Goal: Communication & Community: Connect with others

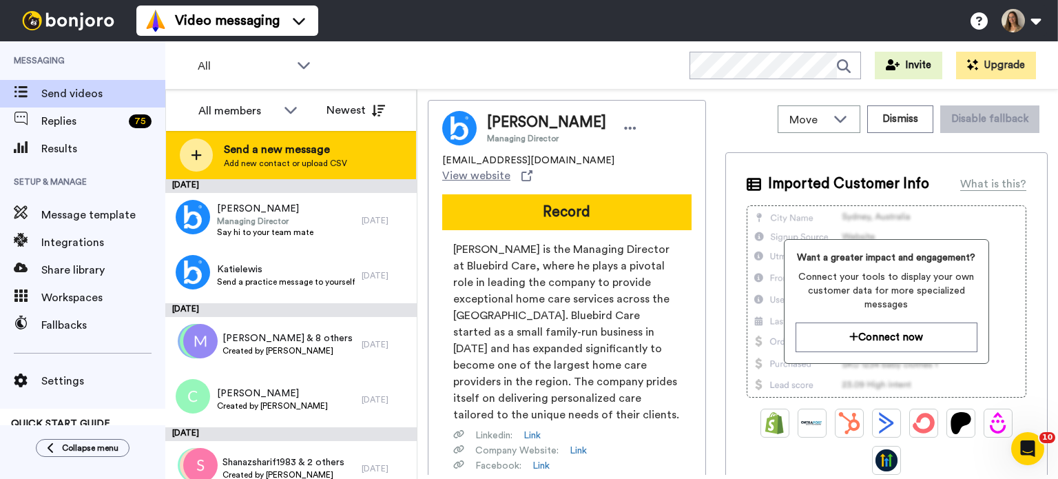
click at [342, 164] on span "Add new contact or upload CSV" at bounding box center [285, 163] width 123 height 11
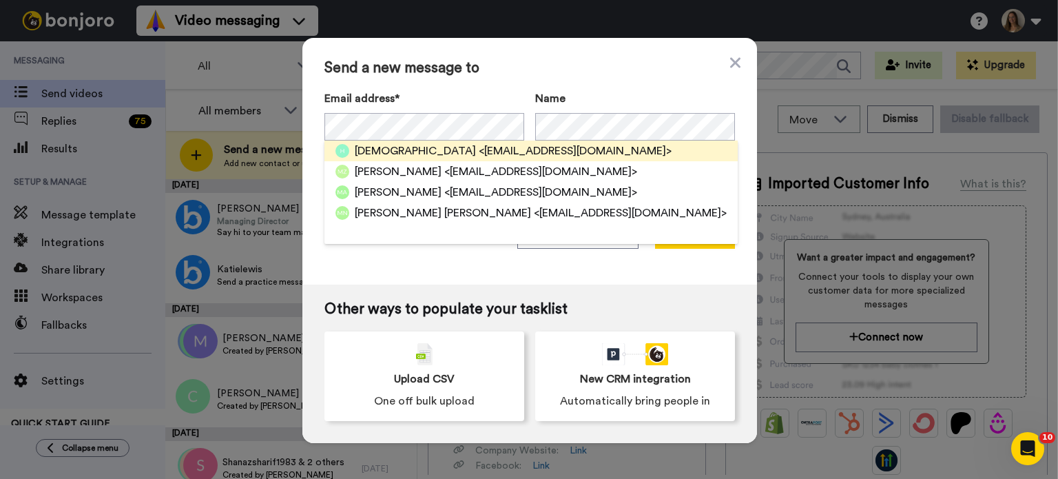
click at [479, 151] on span "<husnainjee534@gmail.com>" at bounding box center [575, 151] width 193 height 17
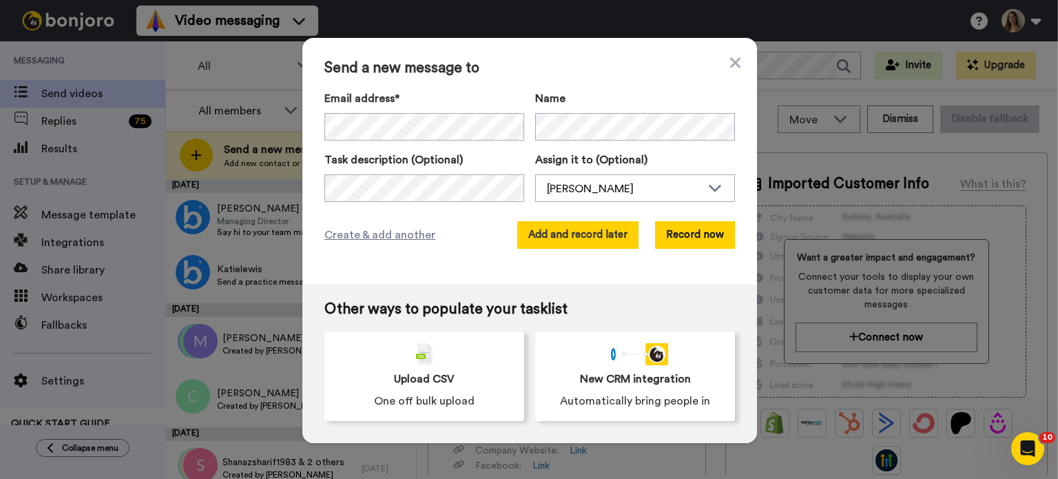
click at [563, 227] on button "Add and record later" at bounding box center [577, 235] width 121 height 28
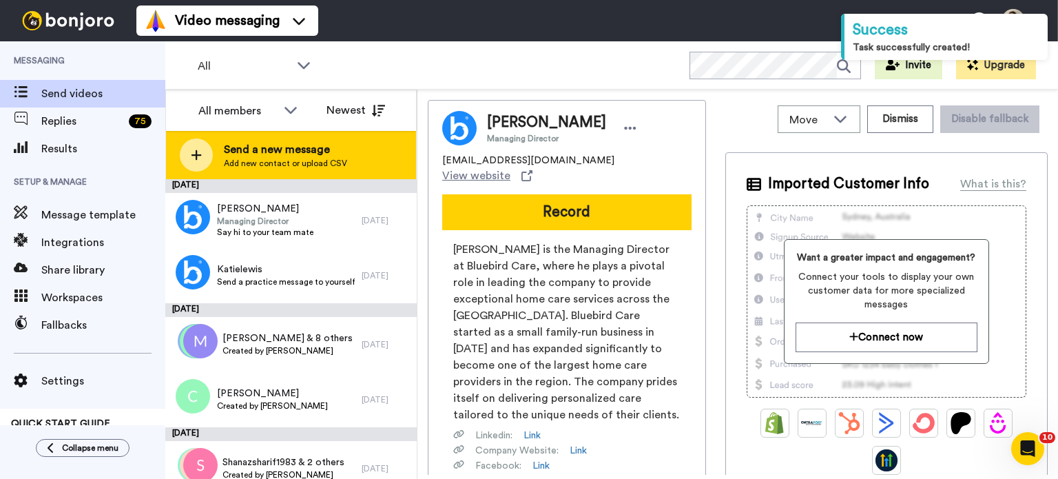
click at [267, 152] on span "Send a new message" at bounding box center [285, 149] width 123 height 17
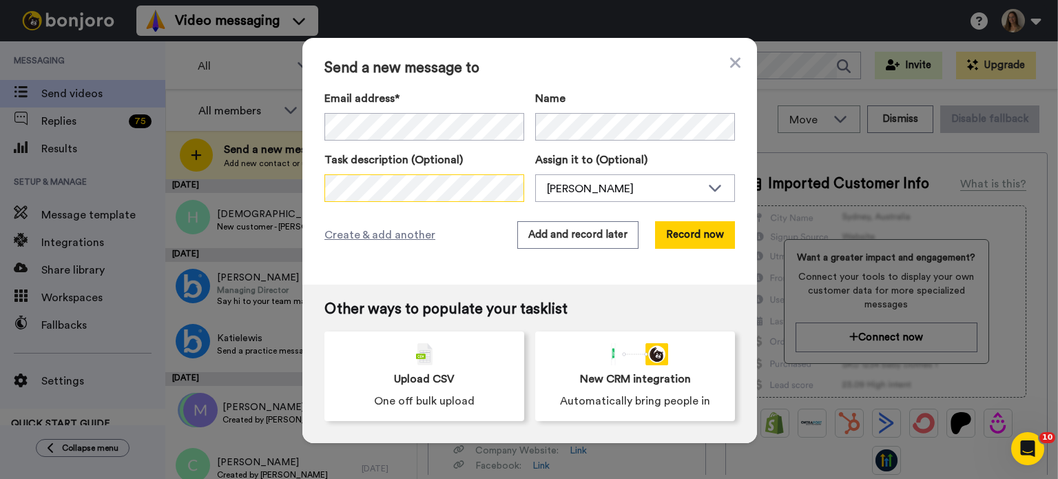
click at [313, 181] on div "Send a new message to Email address* Kierren Sly <kierens14@hotmail.com> Name T…" at bounding box center [529, 161] width 455 height 247
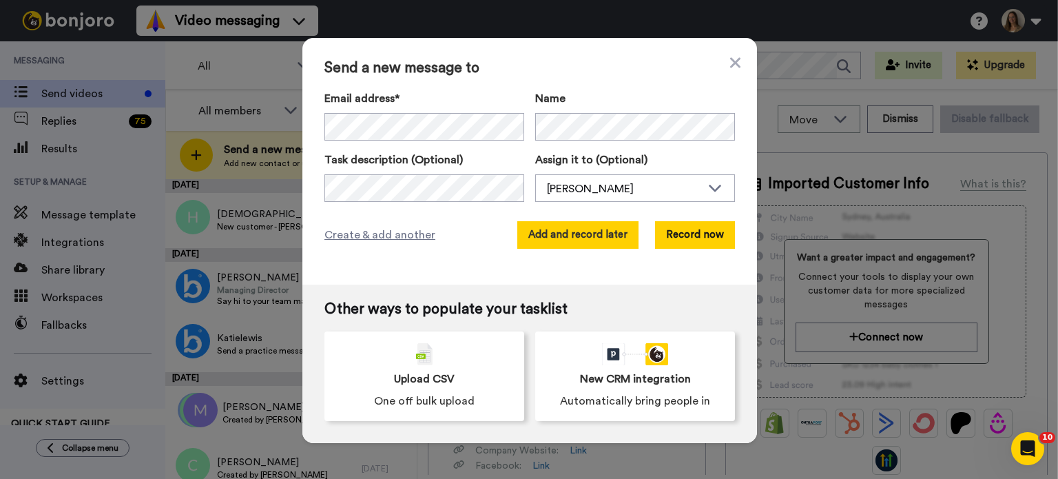
click at [606, 236] on button "Add and record later" at bounding box center [577, 235] width 121 height 28
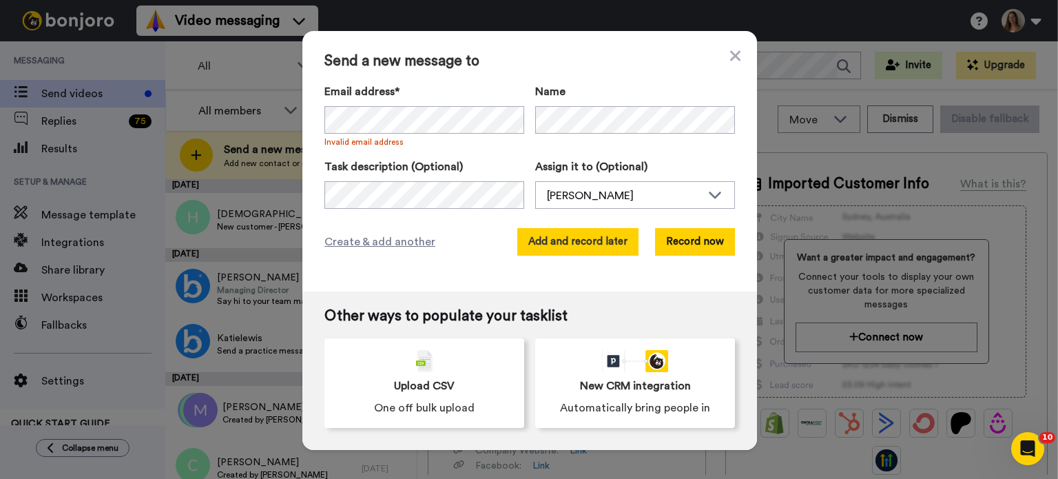
click at [612, 249] on button "Add and record later" at bounding box center [577, 242] width 121 height 28
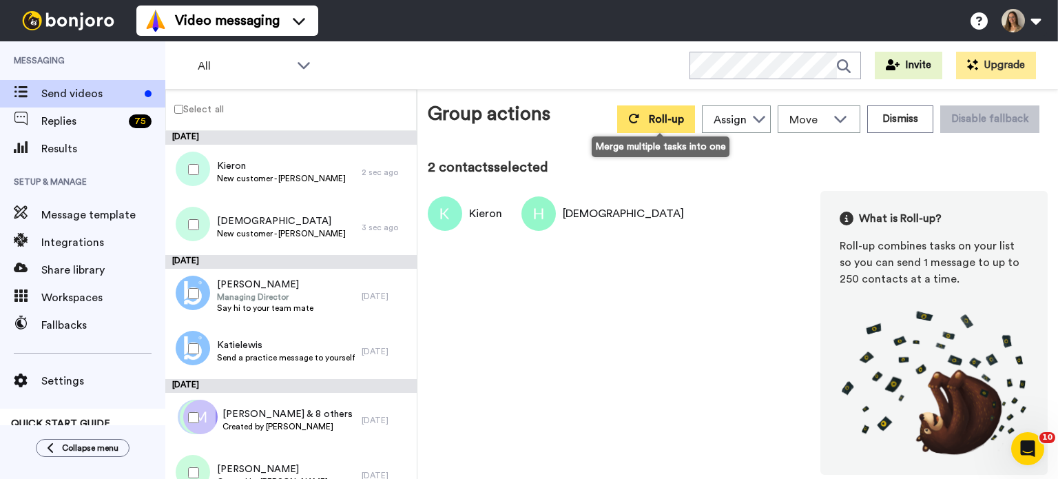
click at [675, 122] on span "Roll-up" at bounding box center [666, 119] width 35 height 11
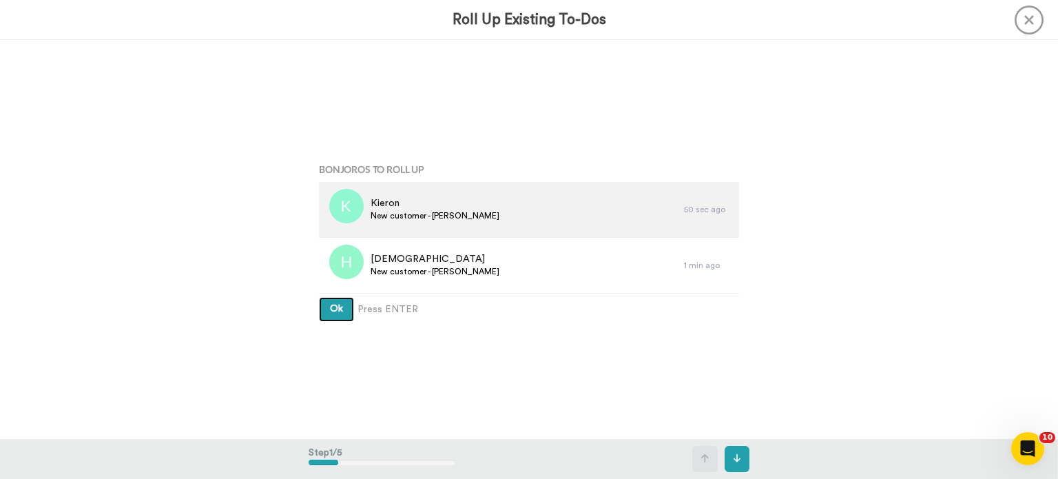
click at [319, 297] on button "Ok" at bounding box center [336, 309] width 35 height 25
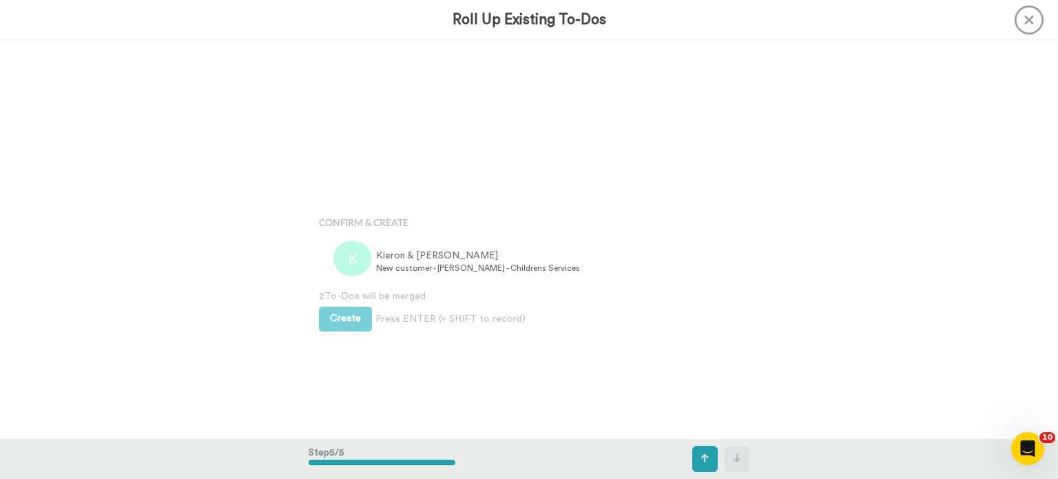
scroll to position [1594, 0]
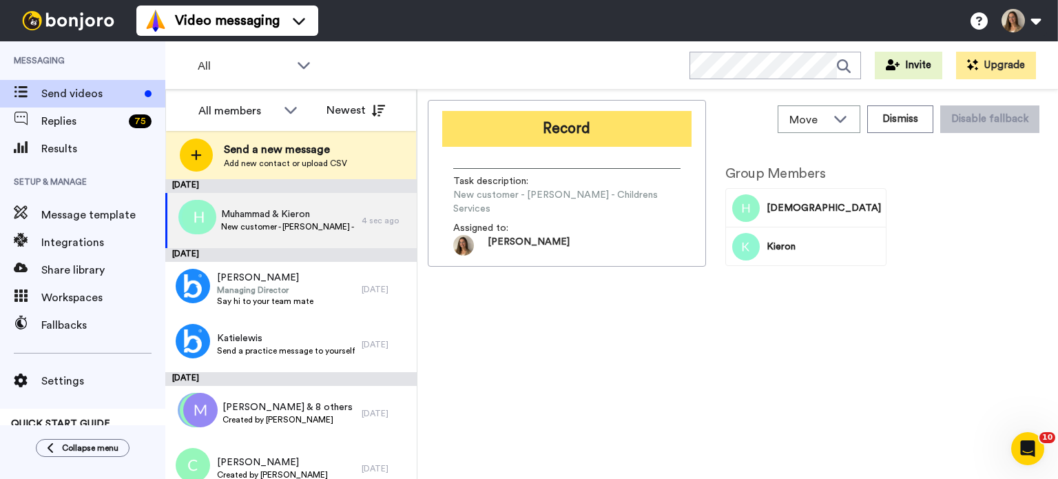
click at [541, 123] on button "Record" at bounding box center [566, 129] width 249 height 36
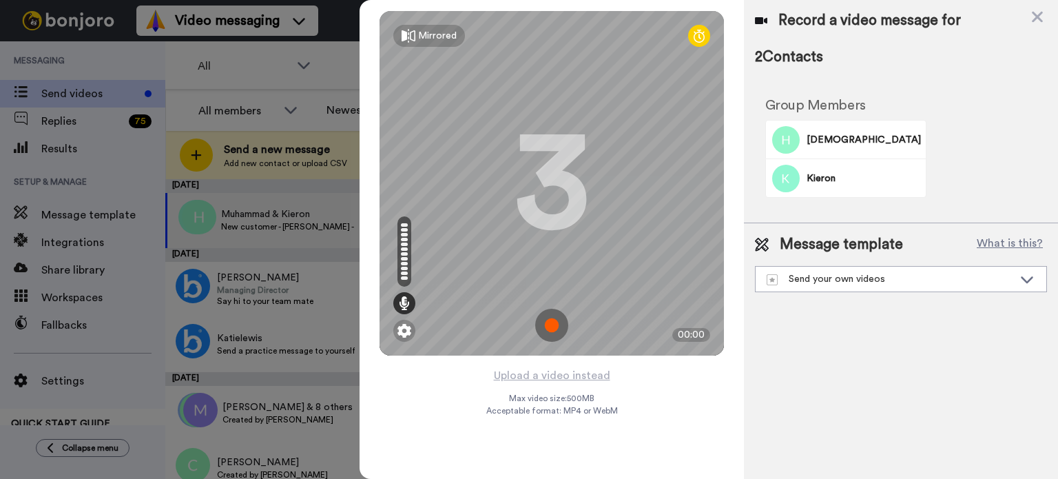
click at [546, 318] on img at bounding box center [551, 325] width 33 height 33
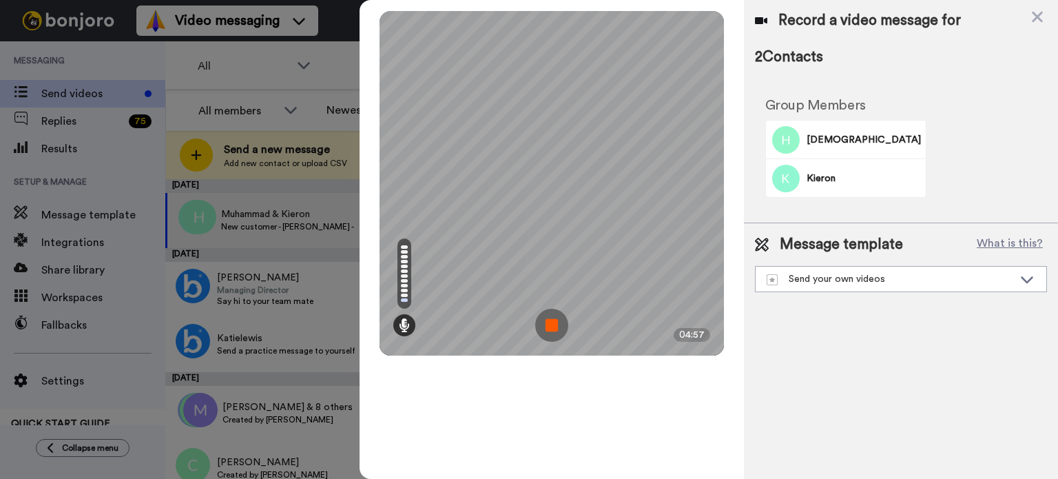
click at [548, 328] on img at bounding box center [551, 325] width 33 height 33
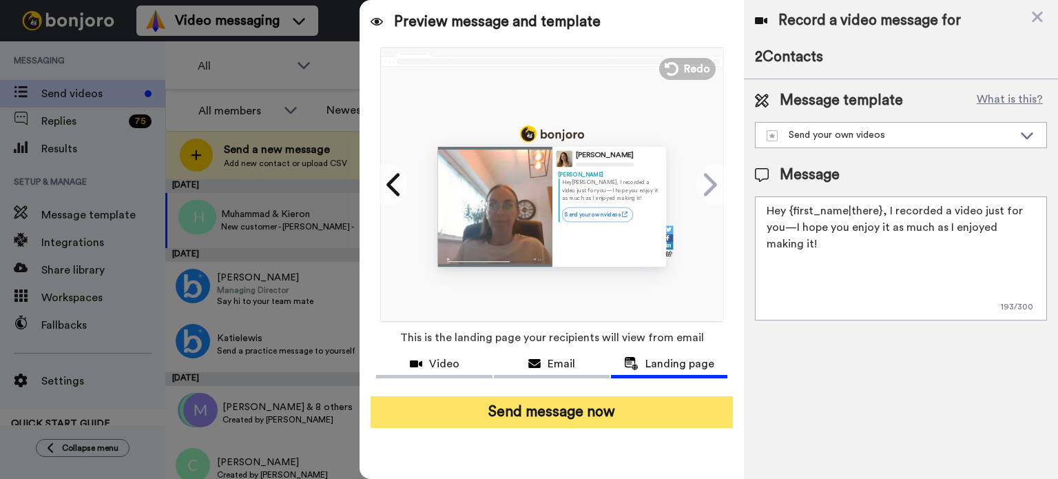
click at [551, 415] on button "Send message now" at bounding box center [552, 412] width 362 height 32
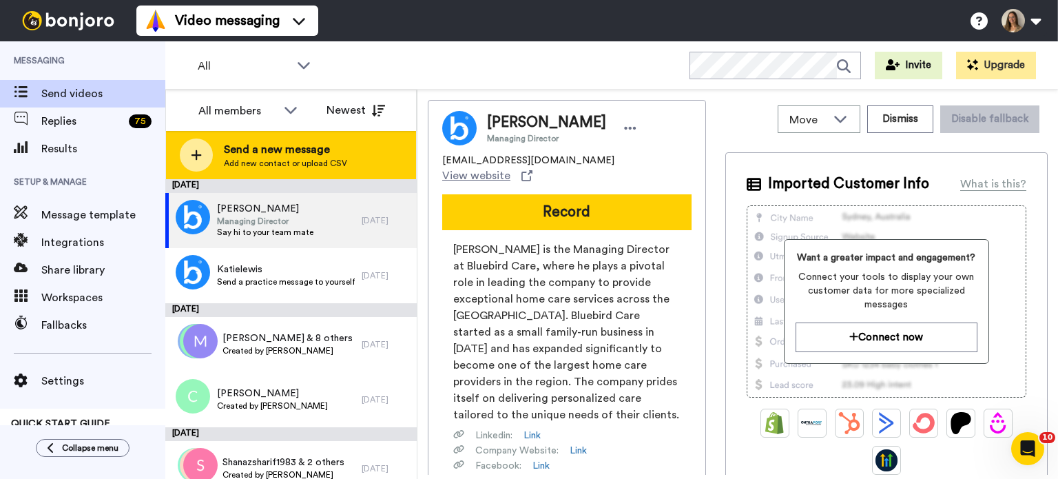
click at [307, 151] on span "Send a new message" at bounding box center [285, 149] width 123 height 17
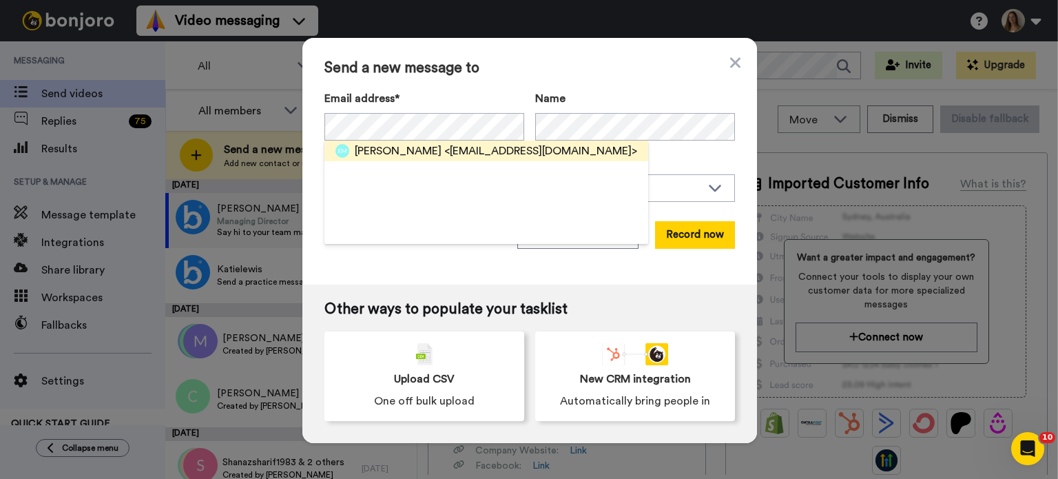
click at [423, 153] on span "Emma McCheynee" at bounding box center [398, 151] width 87 height 17
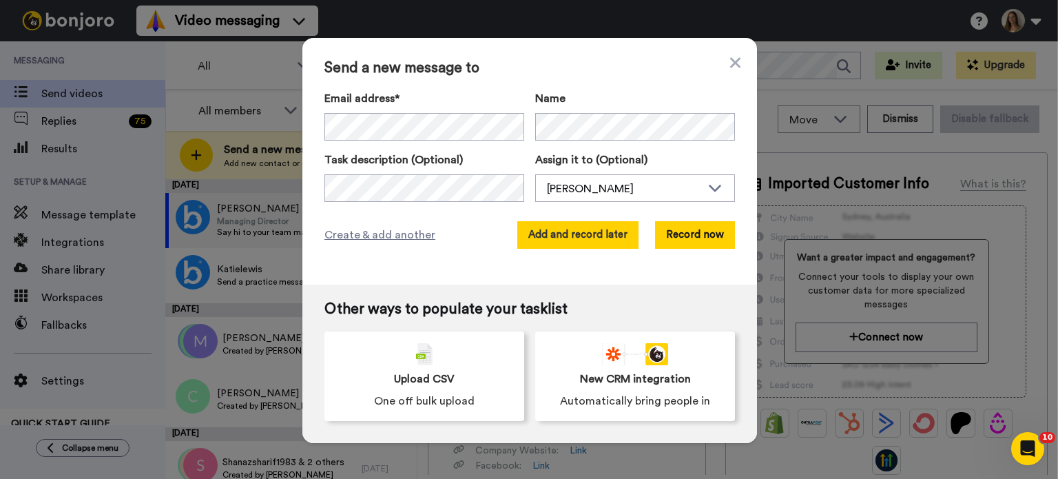
click at [548, 234] on button "Add and record later" at bounding box center [577, 235] width 121 height 28
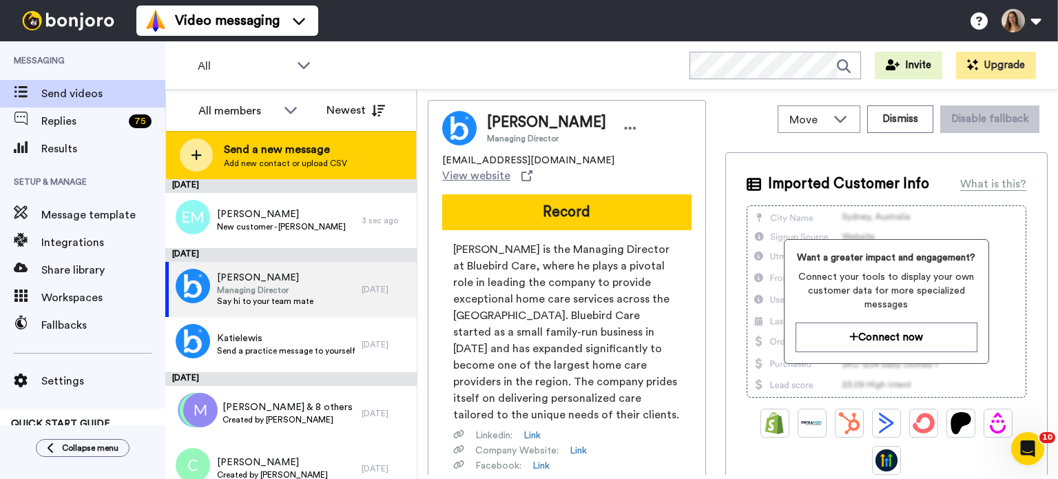
click at [311, 135] on div "Send a new message Add new contact or upload CSV" at bounding box center [291, 155] width 250 height 48
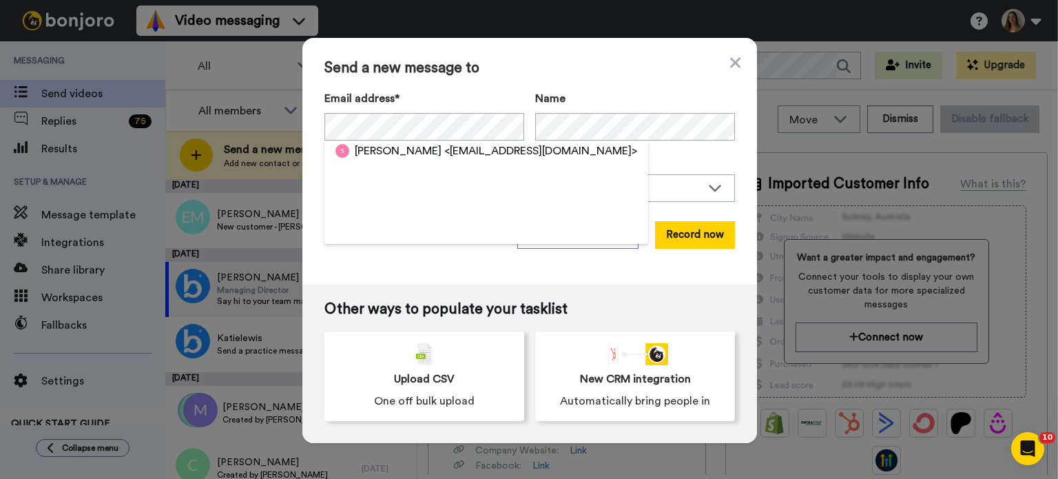
click at [444, 152] on span "<sashaw1432@hotmail.com>" at bounding box center [540, 151] width 193 height 17
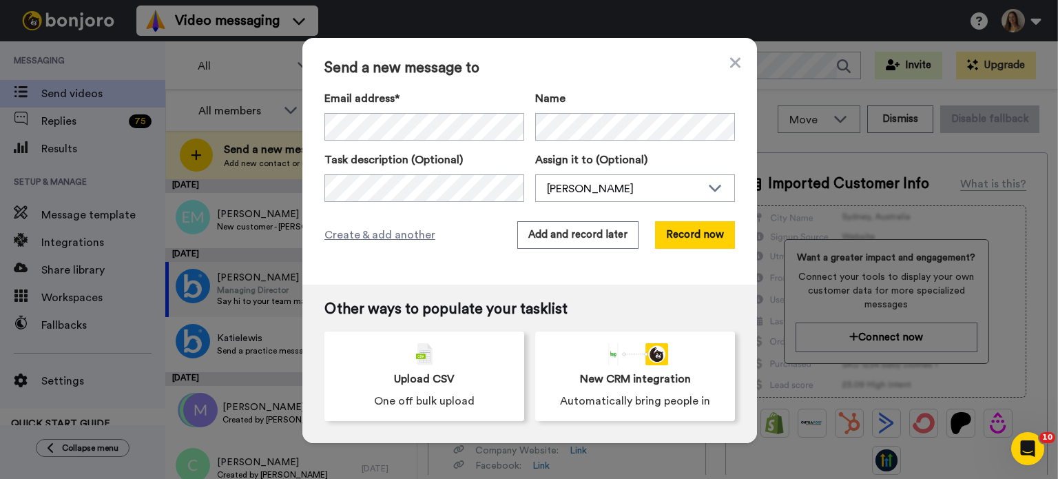
click at [389, 166] on label "Task description (Optional)" at bounding box center [425, 160] width 200 height 17
click at [567, 236] on button "Add and record later" at bounding box center [577, 235] width 121 height 28
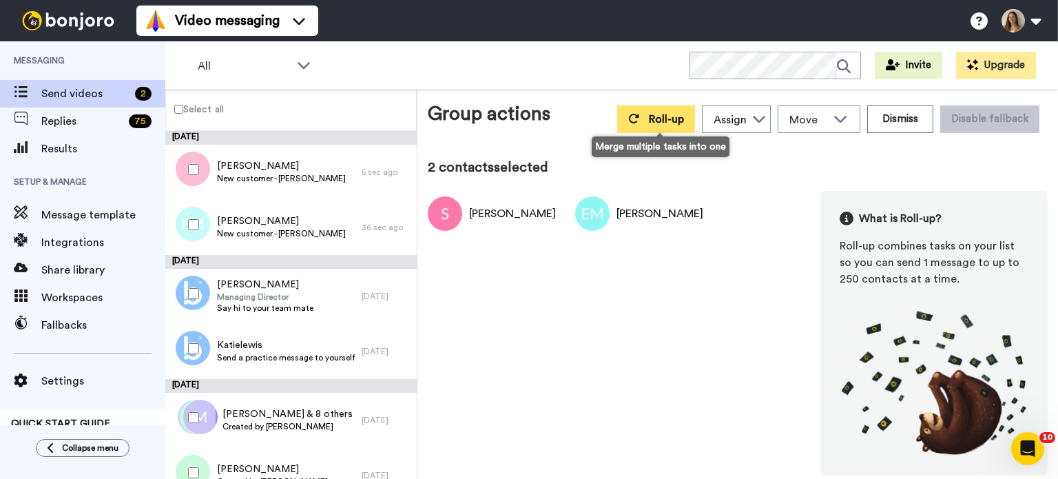
click at [639, 121] on icon at bounding box center [633, 118] width 11 height 11
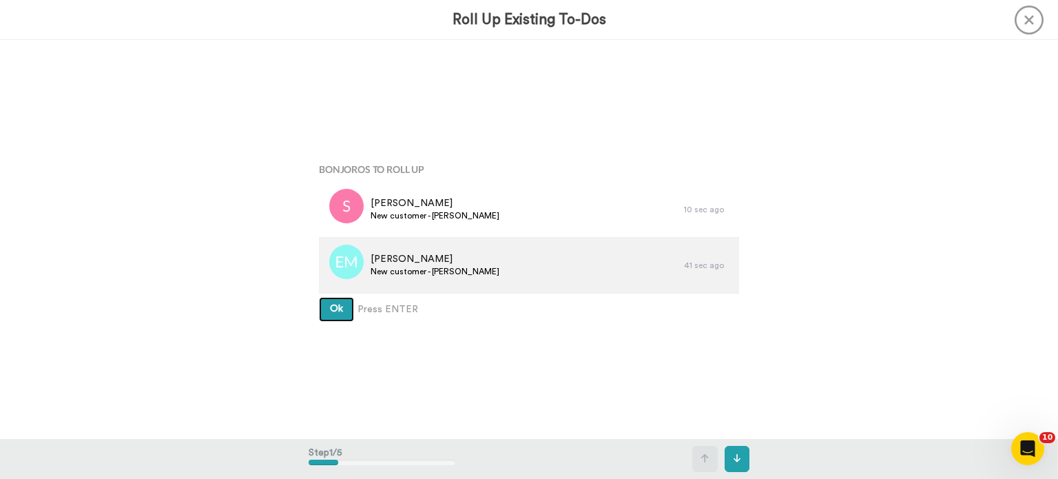
click at [319, 297] on button "Ok" at bounding box center [336, 309] width 35 height 25
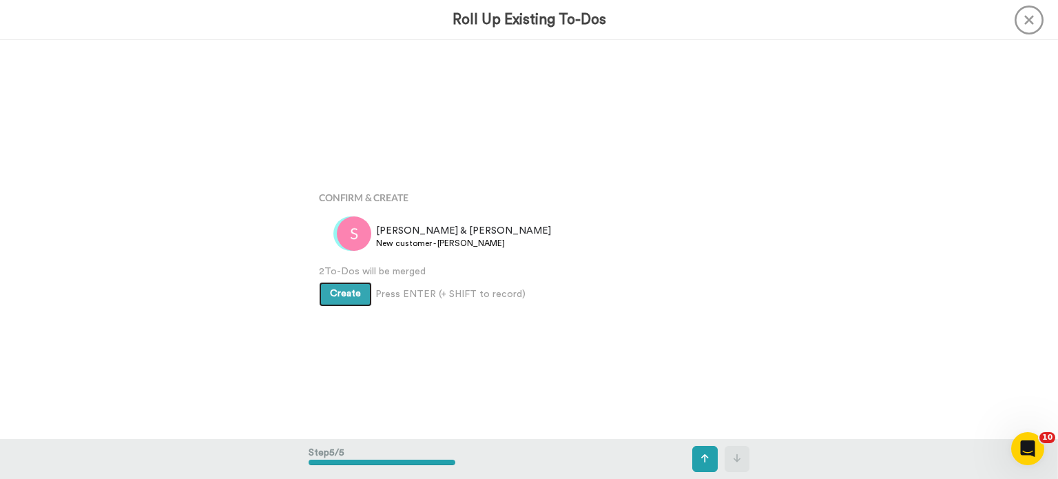
scroll to position [1594, 0]
